Goal: Task Accomplishment & Management: Use online tool/utility

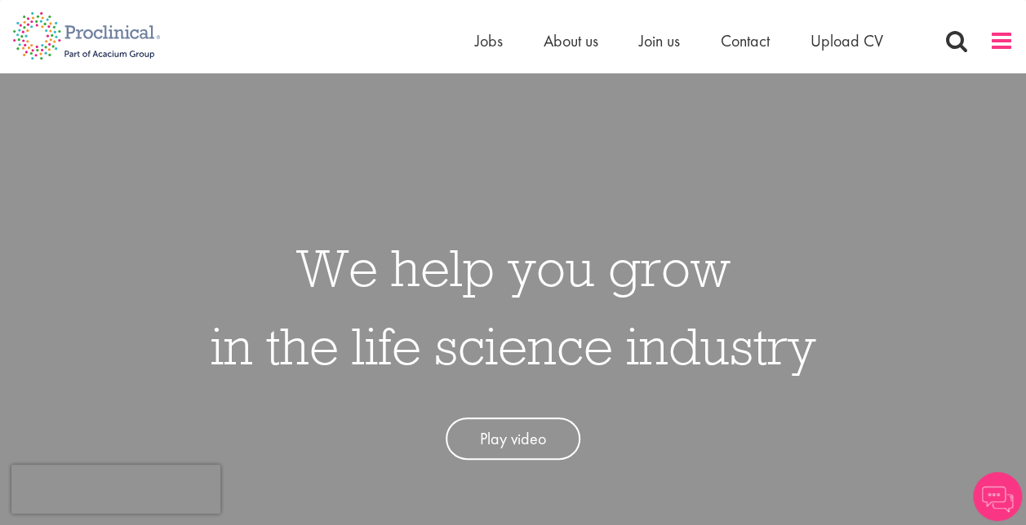
click at [1002, 44] on span at bounding box center [1001, 41] width 24 height 24
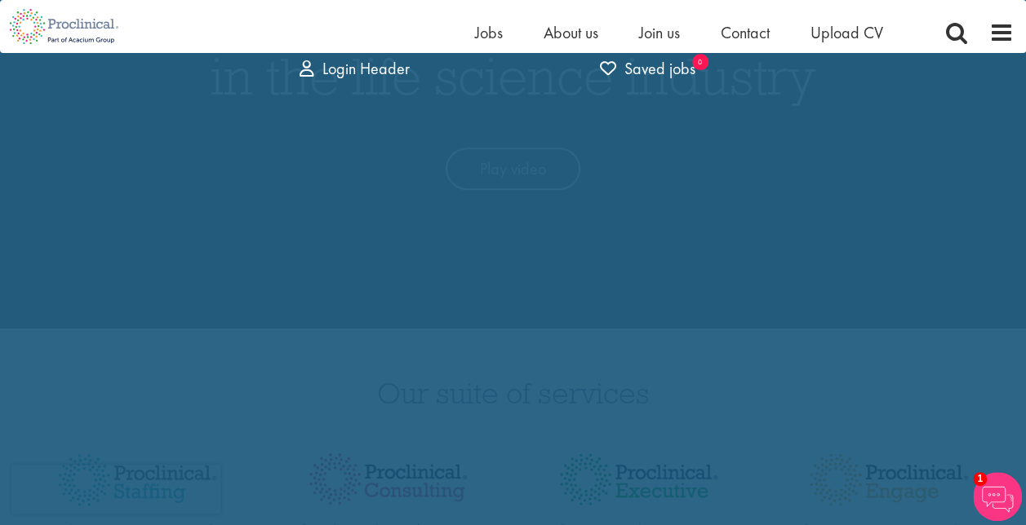
scroll to position [245, 0]
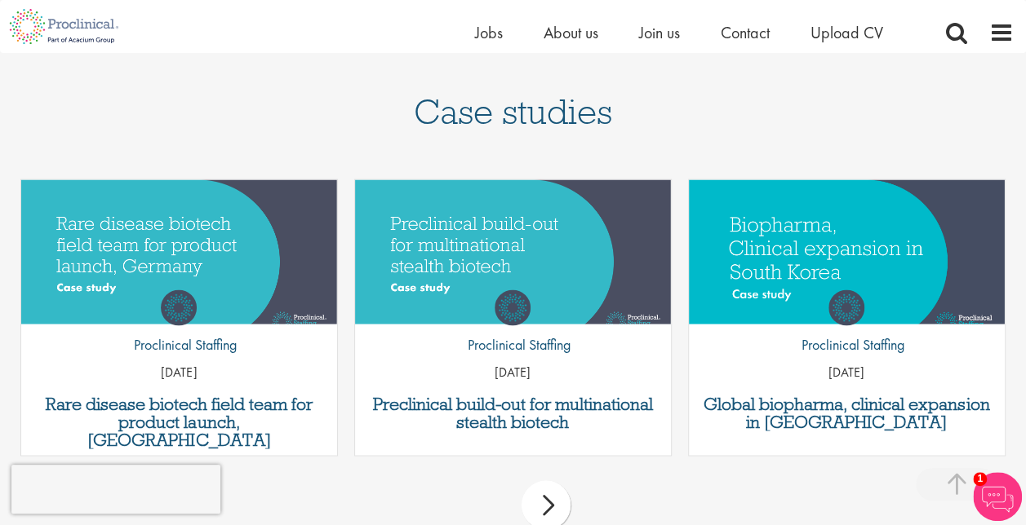
scroll to position [1305, 0]
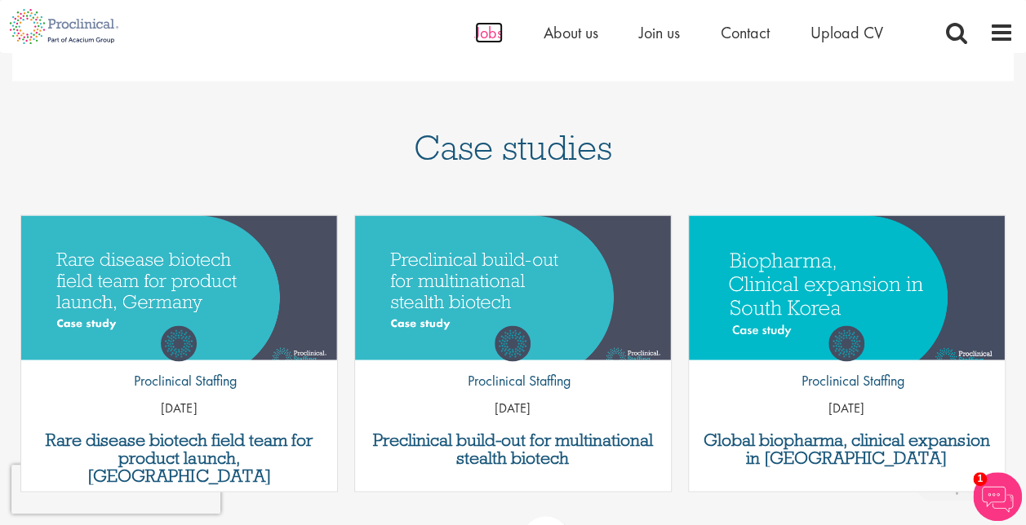
click at [482, 28] on span "Jobs" at bounding box center [489, 32] width 28 height 21
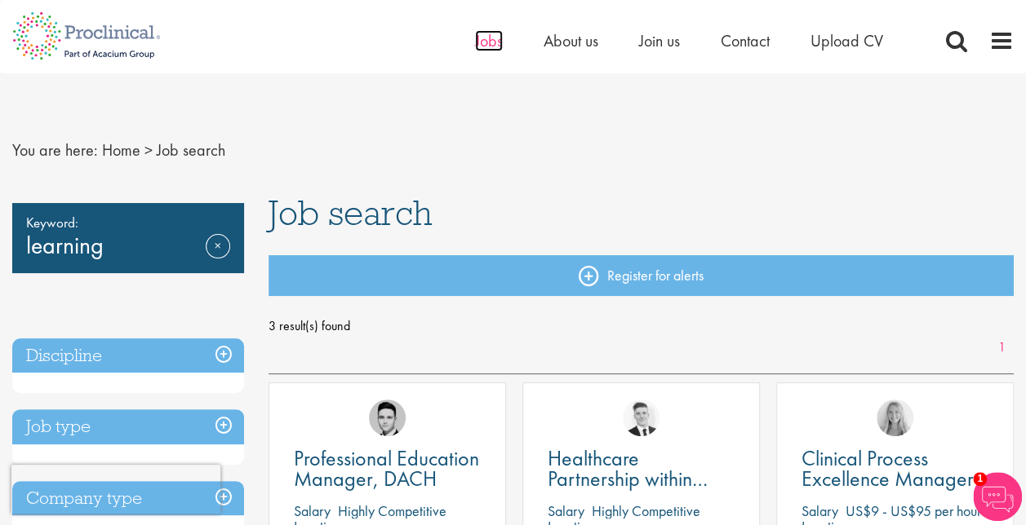
click at [485, 35] on span "Jobs" at bounding box center [489, 40] width 28 height 21
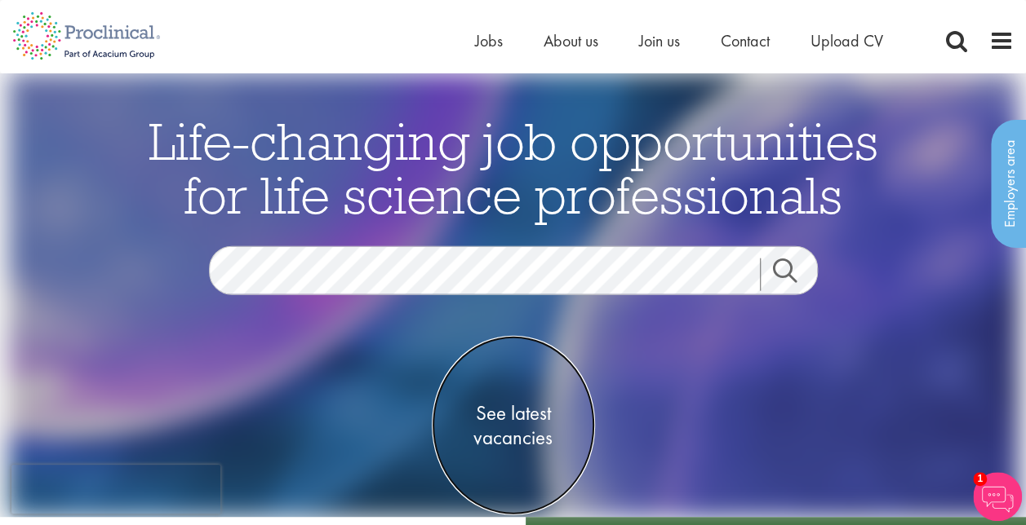
click at [503, 414] on span "See latest vacancies" at bounding box center [513, 425] width 163 height 49
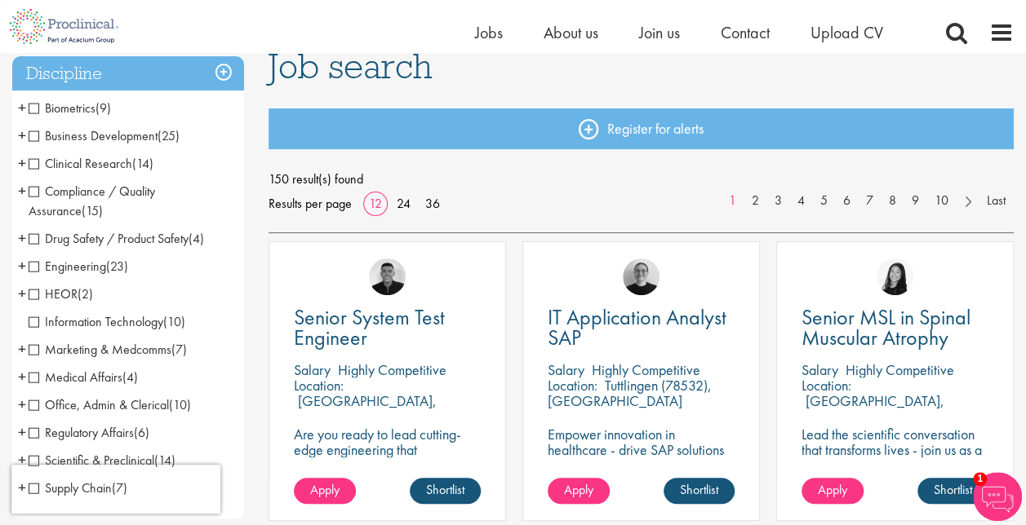
scroll to position [163, 0]
